Goal: Navigation & Orientation: Find specific page/section

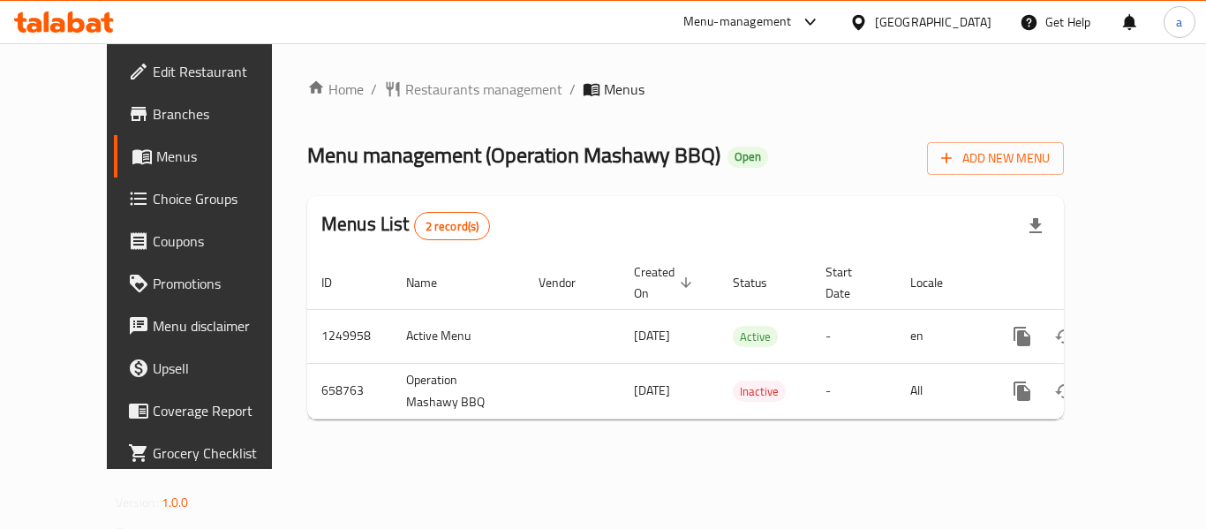
click at [468, 87] on span "Restaurants management" at bounding box center [483, 89] width 157 height 21
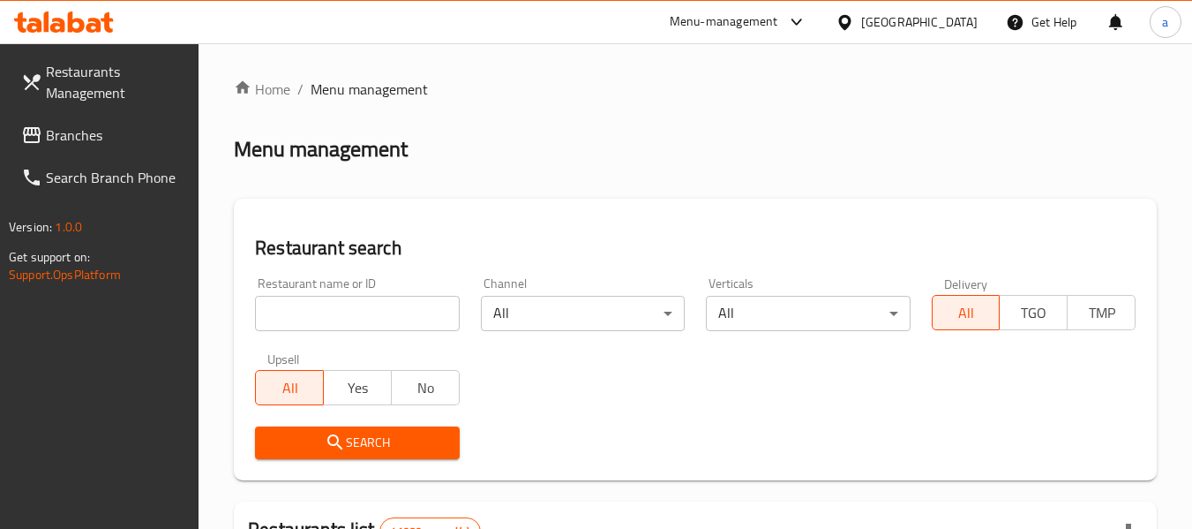
drag, startPoint x: 79, startPoint y: 139, endPoint x: 1, endPoint y: 211, distance: 105.6
click at [79, 139] on span "Branches" at bounding box center [115, 134] width 139 height 21
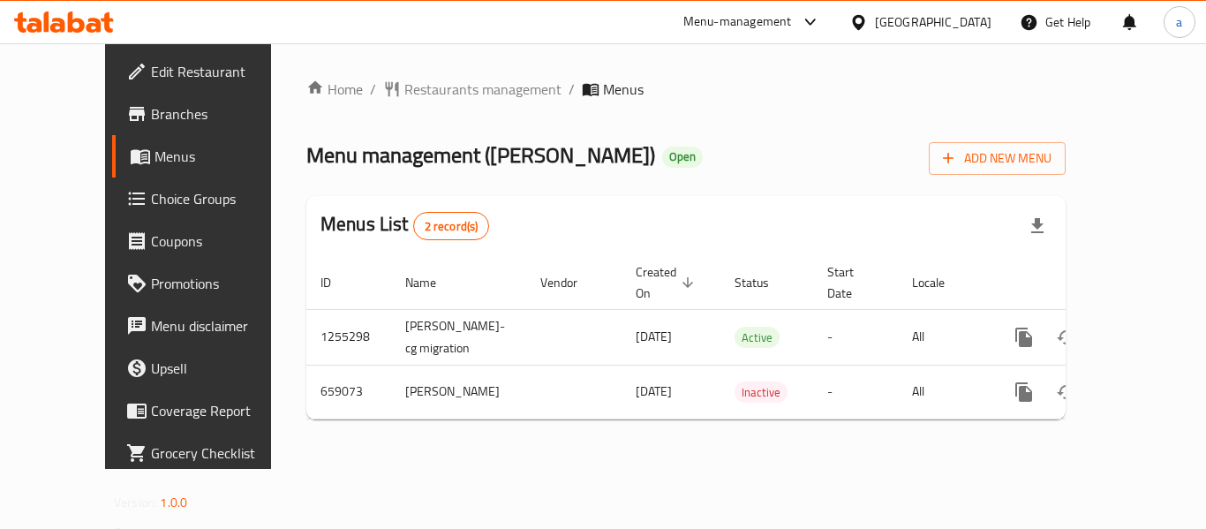
click at [446, 106] on div "Home / Restaurants management / Menus Menu management ( Donner Shawarma ) Open …" at bounding box center [685, 256] width 759 height 355
click at [443, 92] on span "Restaurants management" at bounding box center [482, 89] width 157 height 21
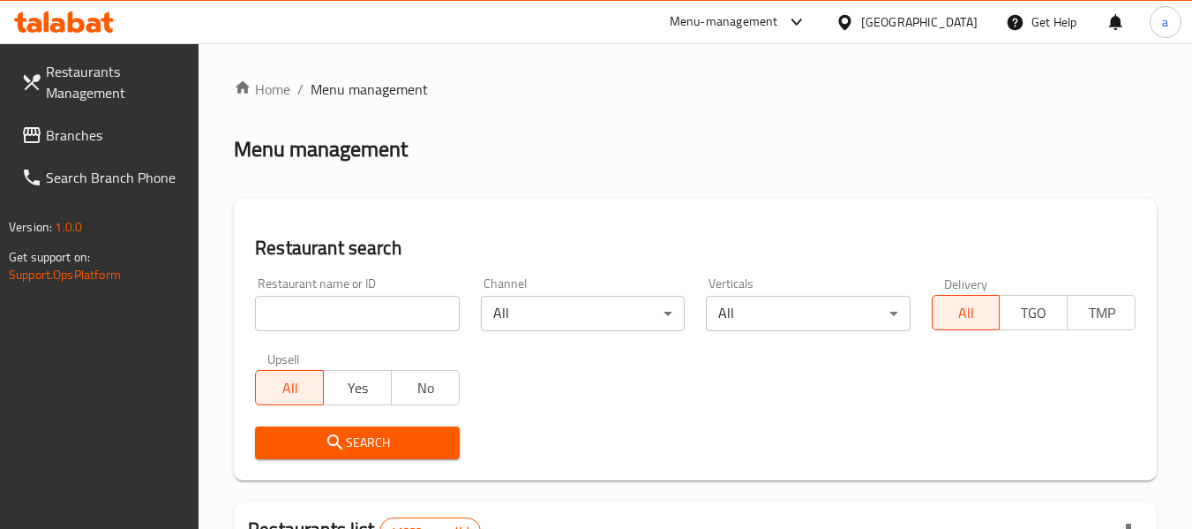
click at [89, 143] on span "Branches" at bounding box center [115, 134] width 139 height 21
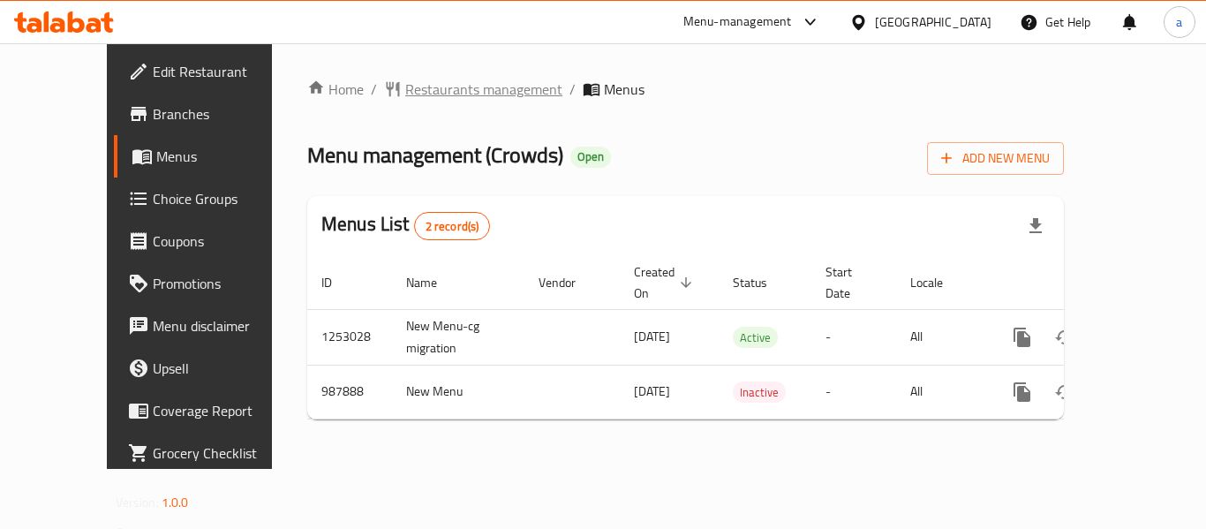
click at [417, 91] on span "Restaurants management" at bounding box center [483, 89] width 157 height 21
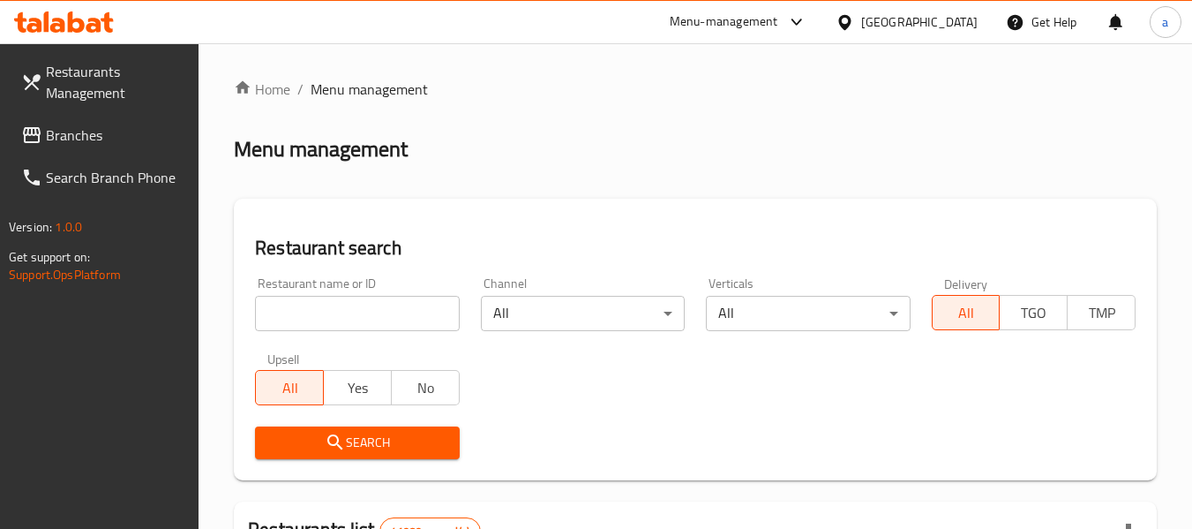
click at [76, 139] on span "Branches" at bounding box center [115, 134] width 139 height 21
